Goal: Information Seeking & Learning: Learn about a topic

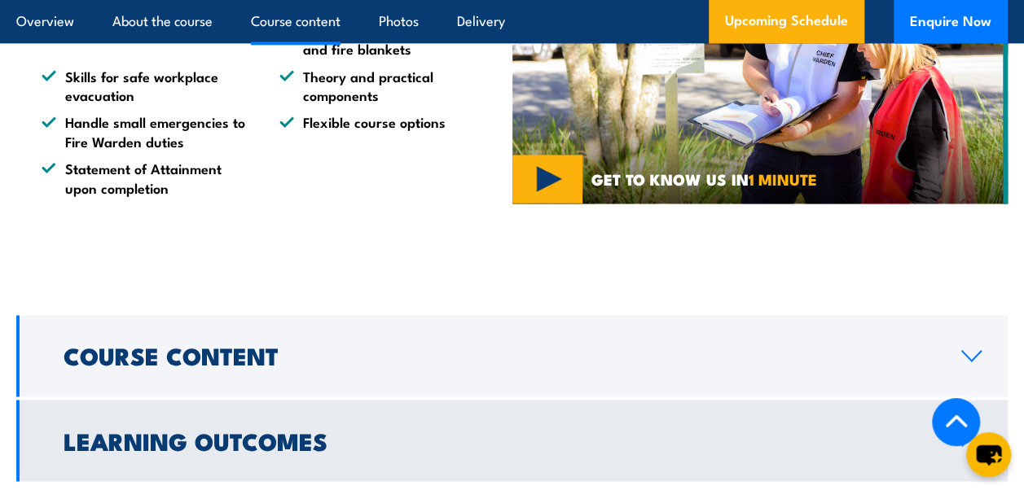
scroll to position [1304, 0]
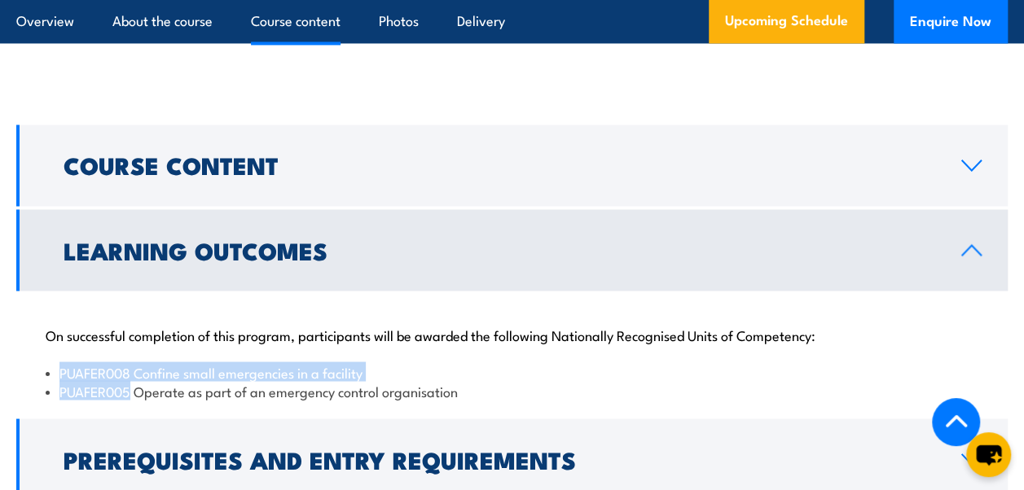
drag, startPoint x: 130, startPoint y: 372, endPoint x: 63, endPoint y: 353, distance: 69.6
click at [63, 363] on ul "PUAFER008 Confine small emergencies in a facility PUAFER005 Operate as part of …" at bounding box center [512, 382] width 933 height 38
click at [517, 363] on li "PUAFER008 Confine small emergencies in a facility" at bounding box center [512, 372] width 933 height 19
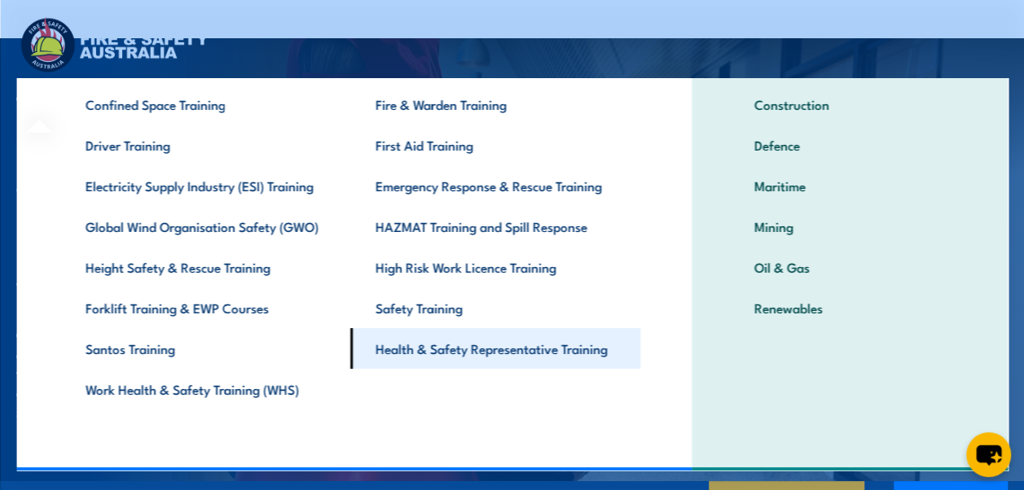
scroll to position [41, 0]
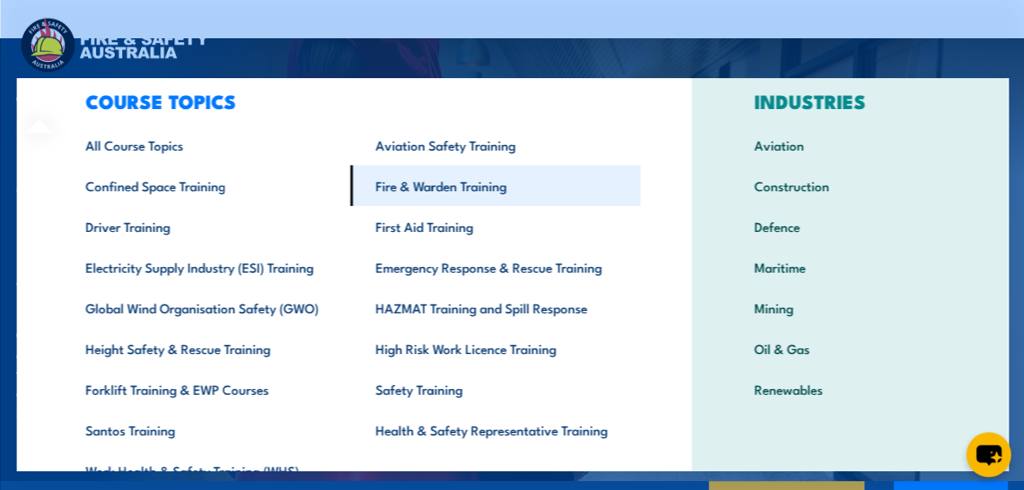
click at [476, 191] on link "Fire & Warden Training" at bounding box center [495, 185] width 290 height 41
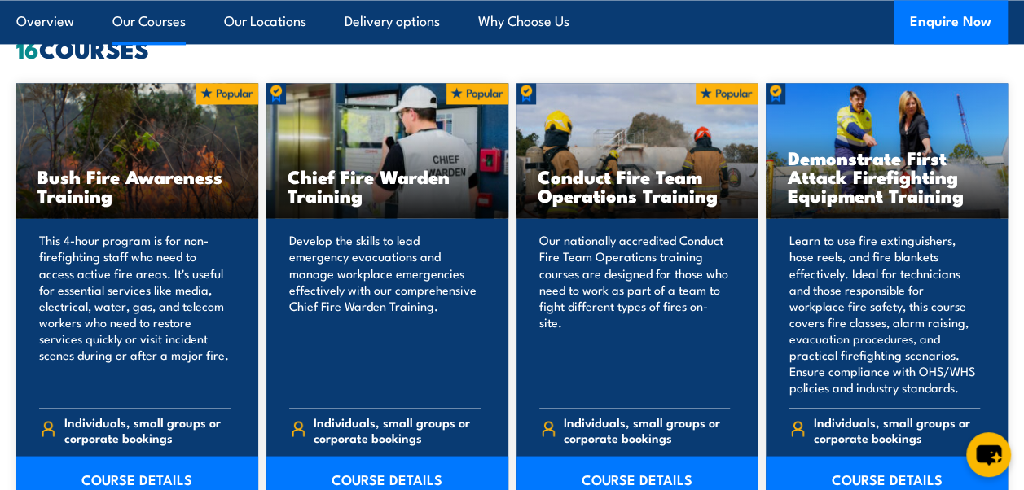
scroll to position [1304, 0]
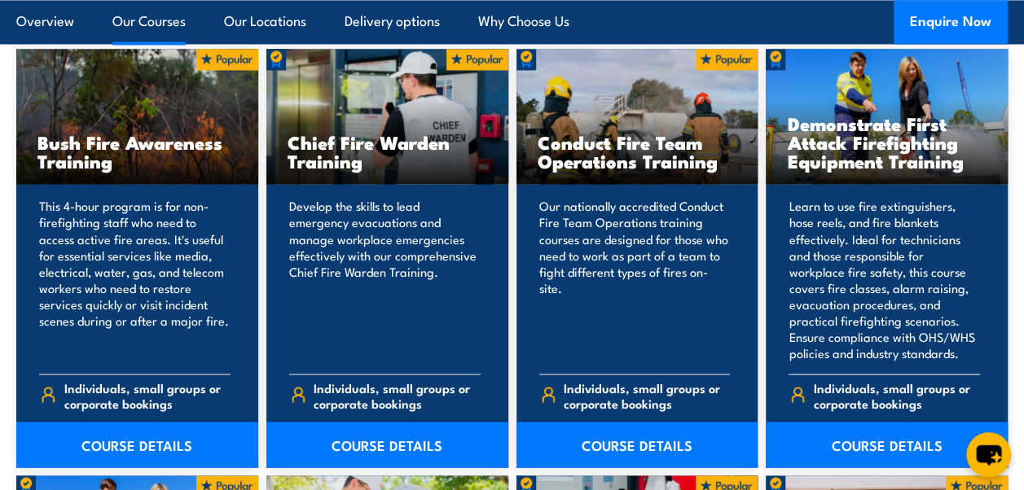
click at [876, 165] on h3 "Demonstrate First Attack Firefighting Equipment Training" at bounding box center [887, 142] width 200 height 56
click at [900, 433] on link "COURSE DETAILS" at bounding box center [887, 445] width 242 height 46
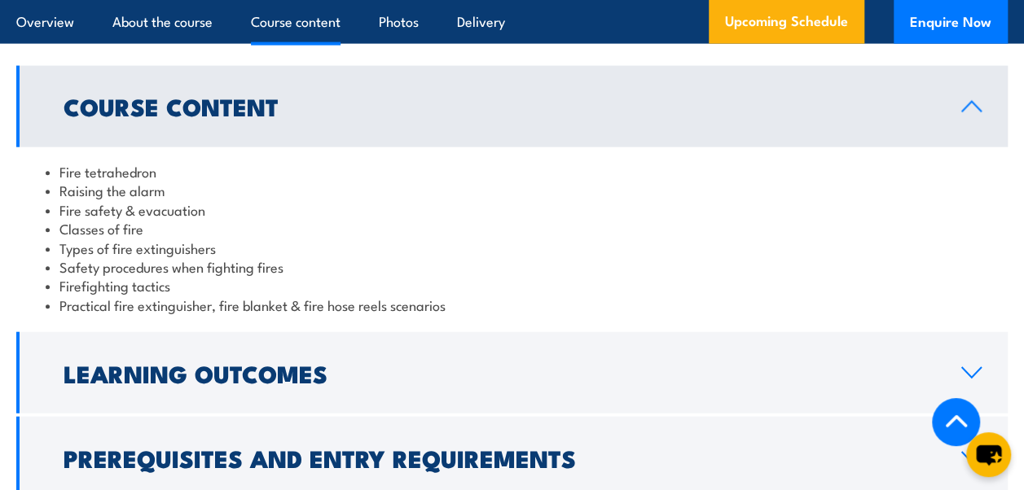
scroll to position [1874, 0]
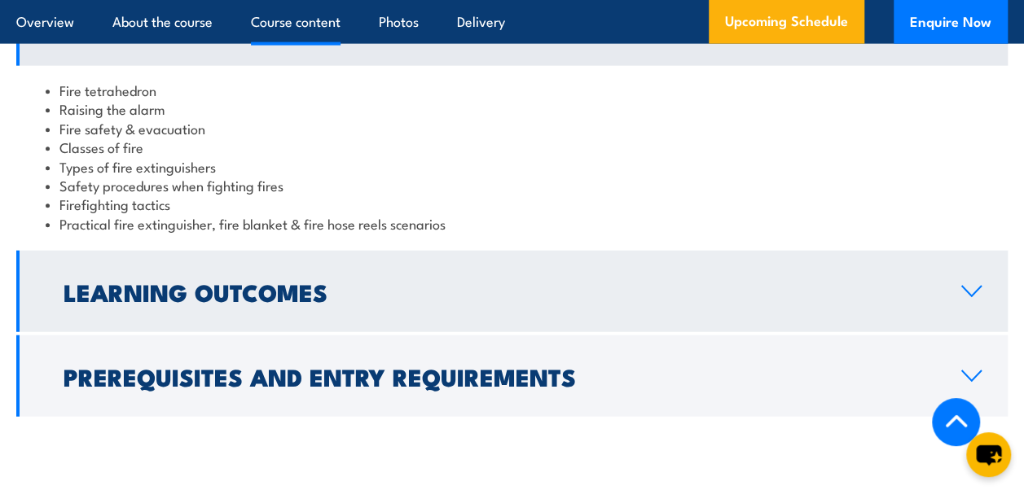
click at [970, 285] on icon at bounding box center [972, 291] width 22 height 13
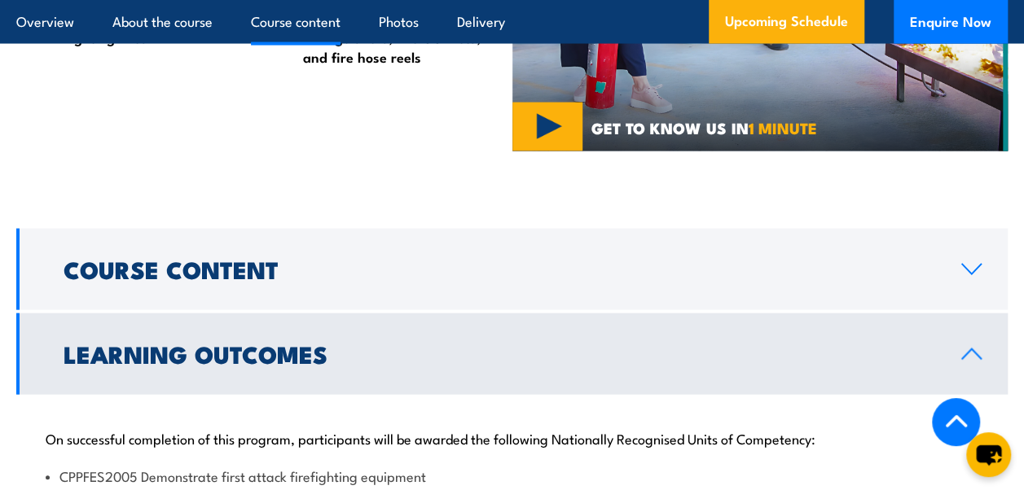
scroll to position [1711, 0]
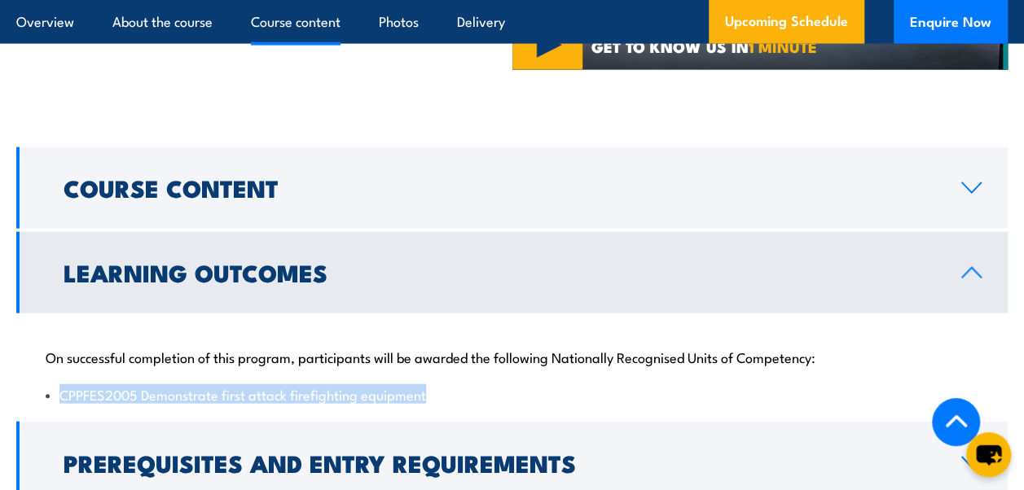
drag, startPoint x: 430, startPoint y: 366, endPoint x: 59, endPoint y: 367, distance: 371.5
click at [59, 385] on li "CPPFES2005 Demonstrate first attack firefighting equipment" at bounding box center [512, 394] width 933 height 19
copy li "CPPFES2005 Demonstrate first attack firefighting equipment"
click at [26, 347] on div "On successful completion of this program, participants will be awarded the foll…" at bounding box center [512, 366] width 992 height 105
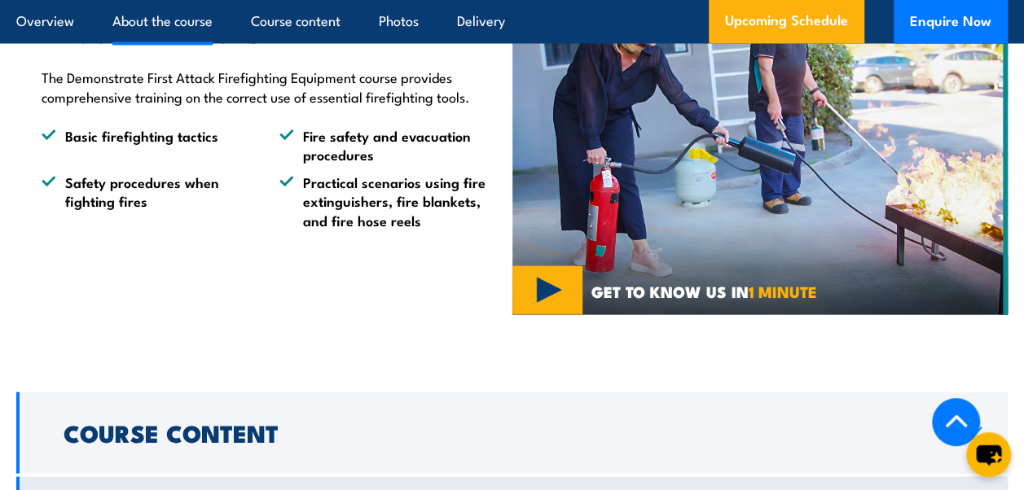
scroll to position [1467, 0]
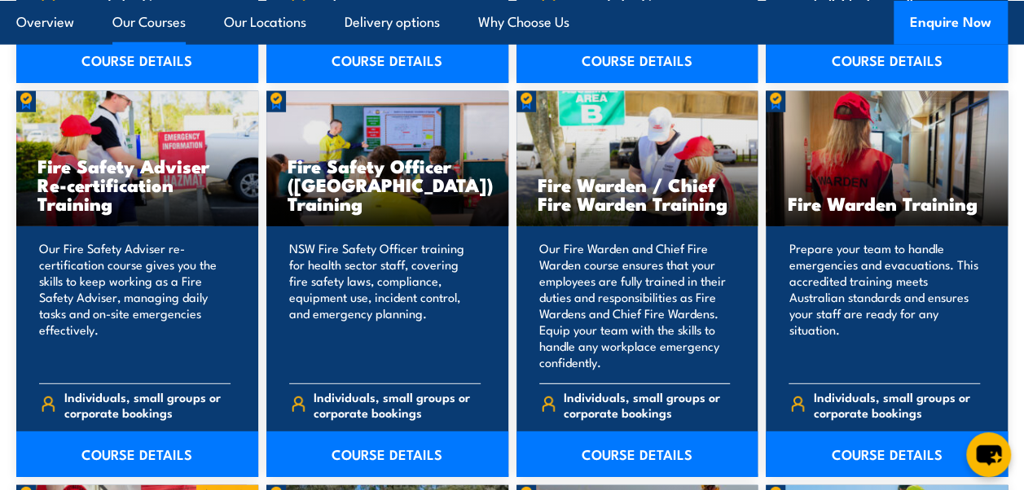
scroll to position [2118, 0]
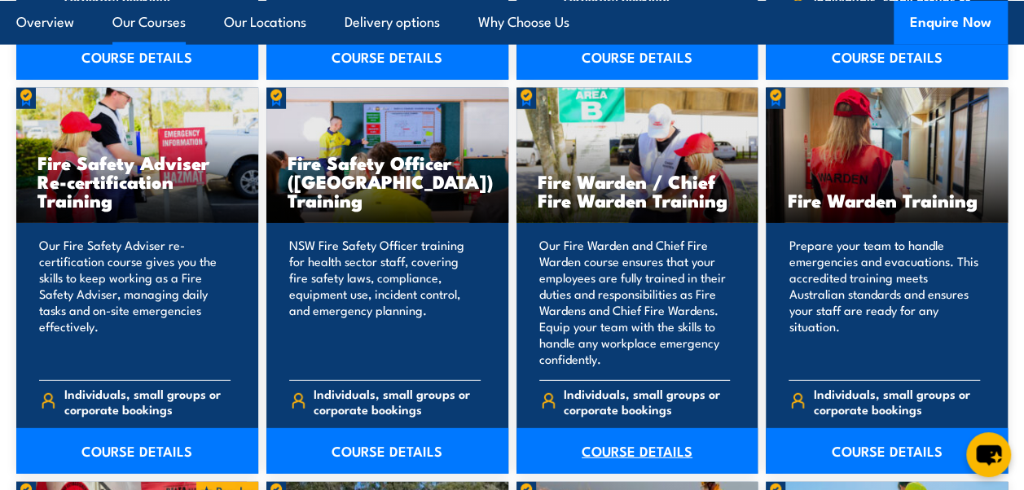
click at [638, 430] on link "COURSE DETAILS" at bounding box center [638, 452] width 242 height 46
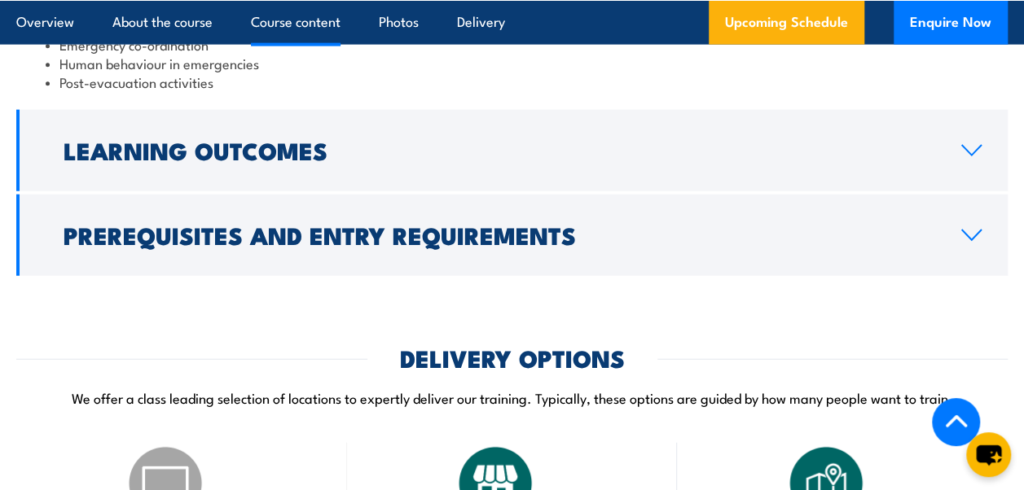
scroll to position [1955, 0]
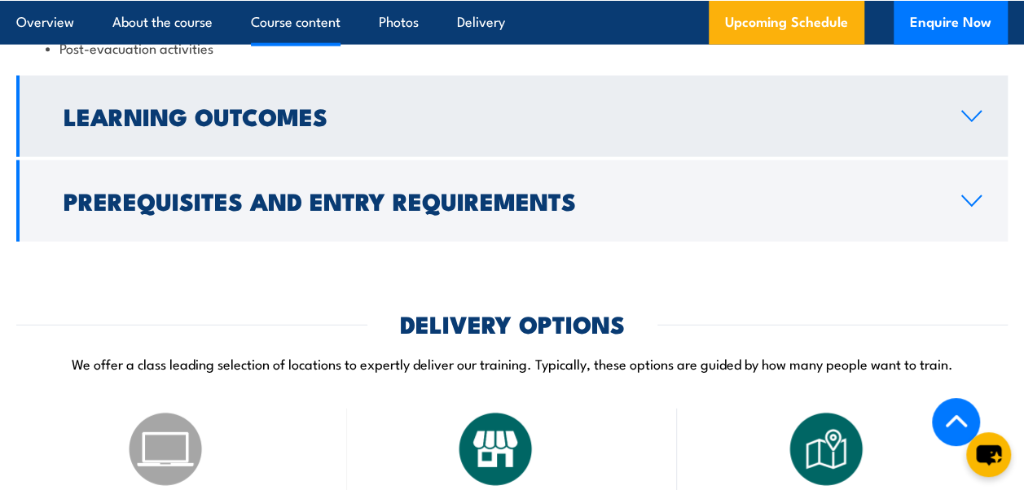
click at [979, 116] on icon at bounding box center [972, 116] width 22 height 13
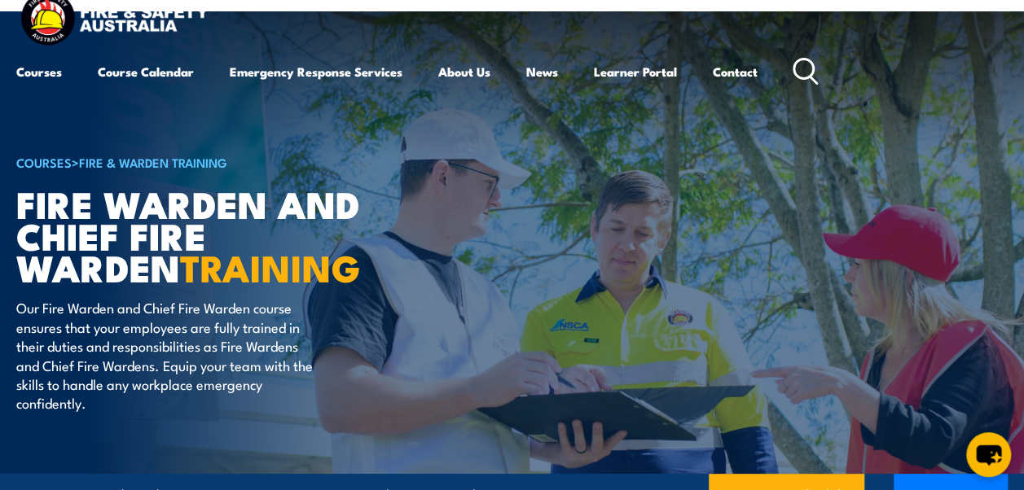
scroll to position [0, 0]
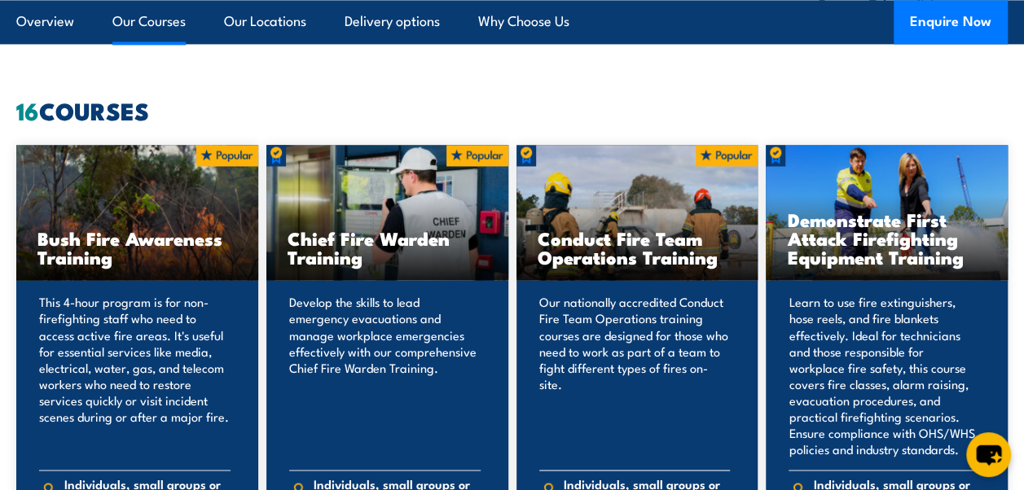
scroll to position [1385, 0]
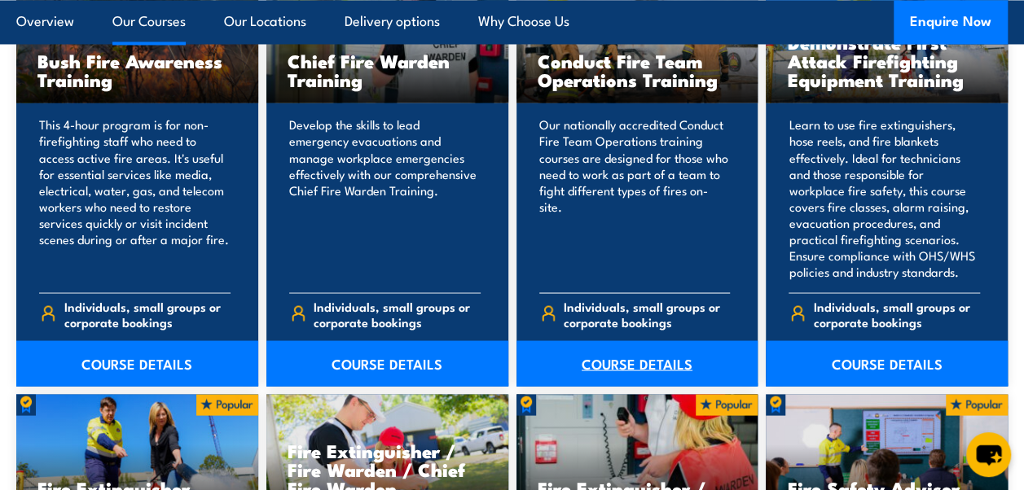
click at [627, 368] on link "COURSE DETAILS" at bounding box center [638, 364] width 242 height 46
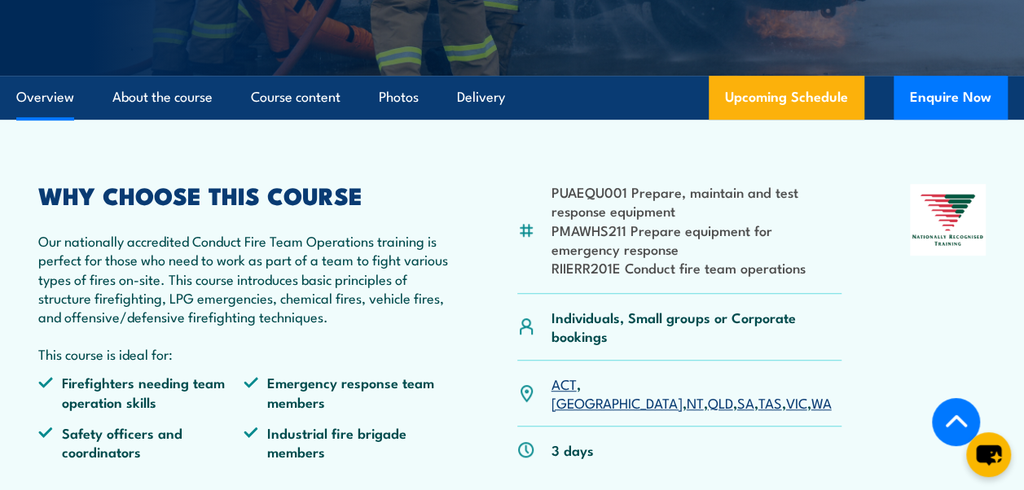
scroll to position [407, 0]
